Goal: Navigation & Orientation: Find specific page/section

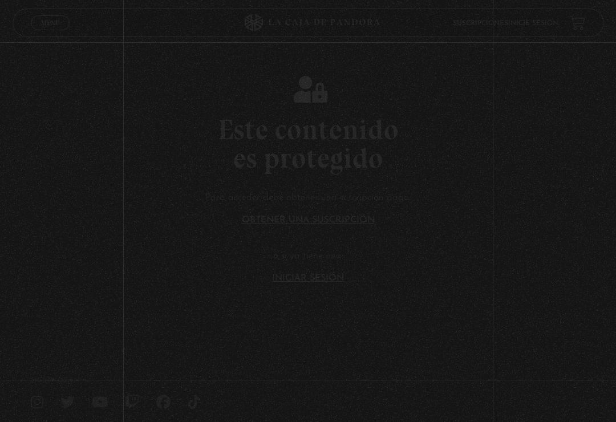
scroll to position [105, 0]
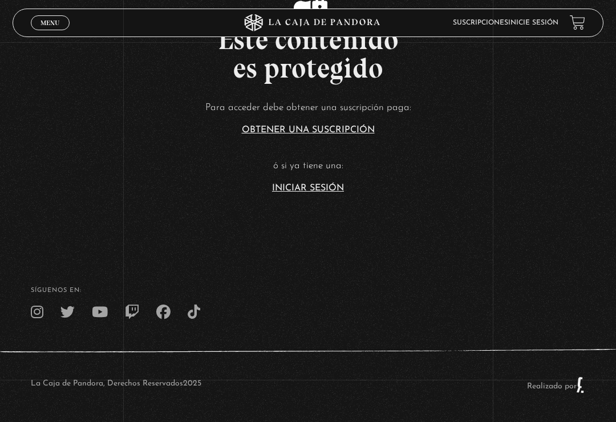
click at [323, 184] on link "Iniciar Sesión" at bounding box center [308, 188] width 72 height 9
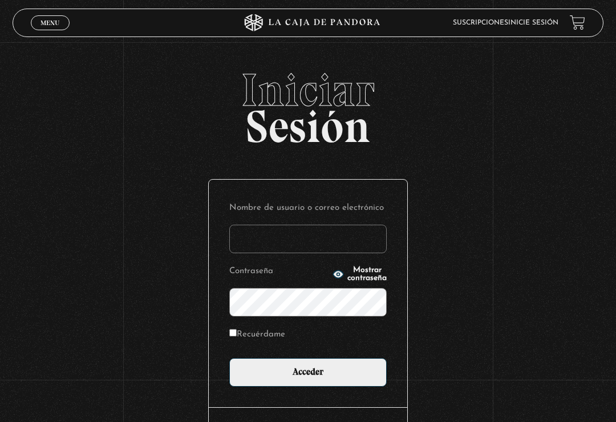
type input "ana.rosales"
click at [308, 375] on input "Acceder" at bounding box center [307, 372] width 157 height 29
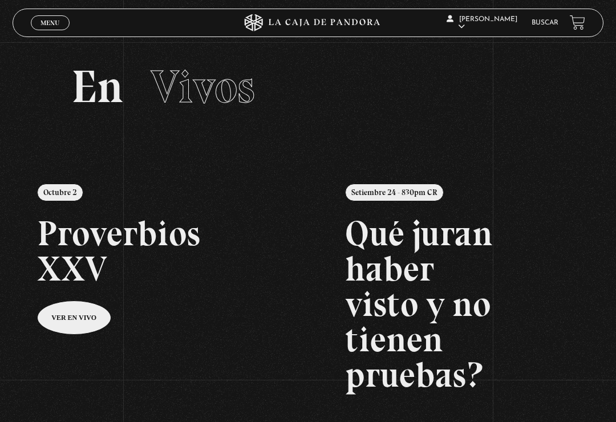
scroll to position [14, 0]
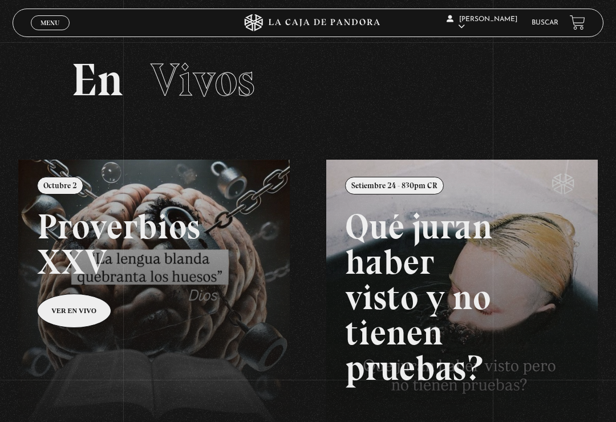
click at [94, 321] on link at bounding box center [326, 371] width 616 height 422
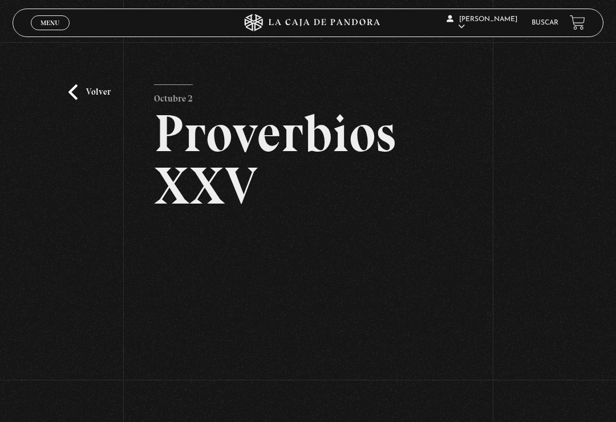
scroll to position [87, 0]
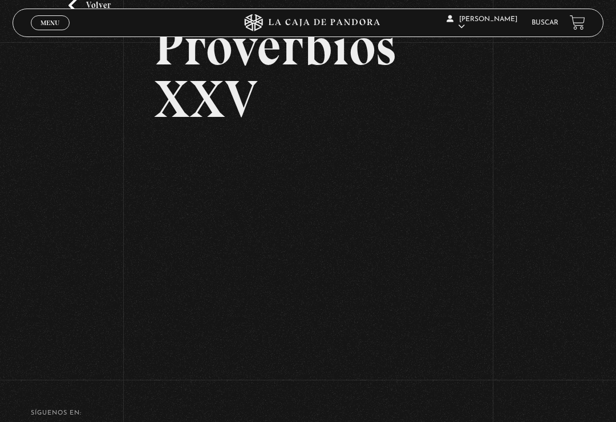
click at [66, 354] on div "Volver [DATE] Proverbios XXV" at bounding box center [308, 163] width 616 height 415
